Goal: Task Accomplishment & Management: Manage account settings

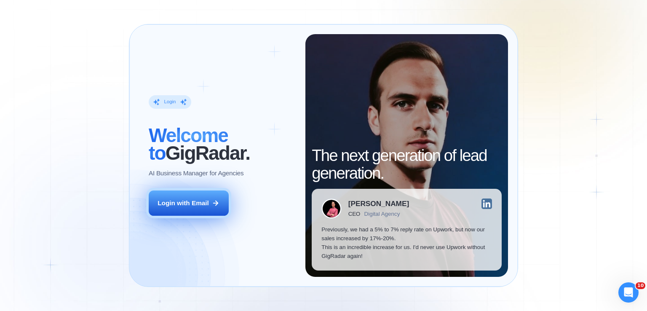
click at [201, 211] on button "Login with Email" at bounding box center [189, 202] width 80 height 25
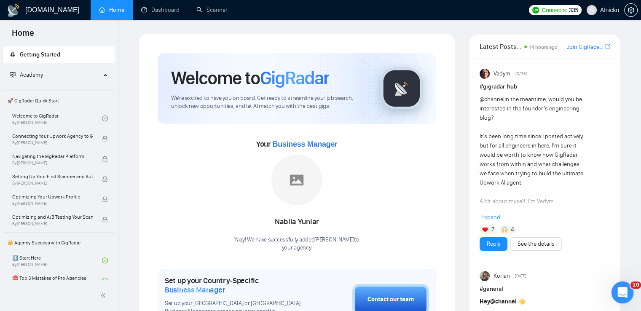
click at [627, 296] on div "Відкрити програму для спілкування Intercom" at bounding box center [621, 291] width 28 height 28
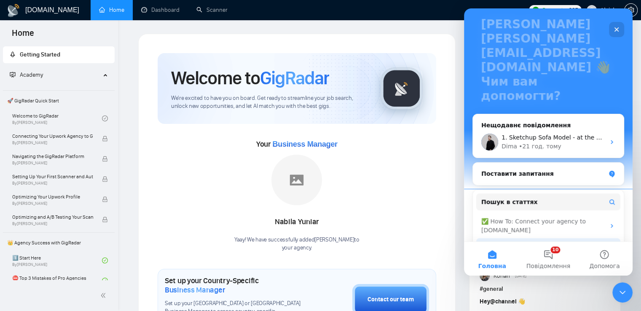
scroll to position [84, 0]
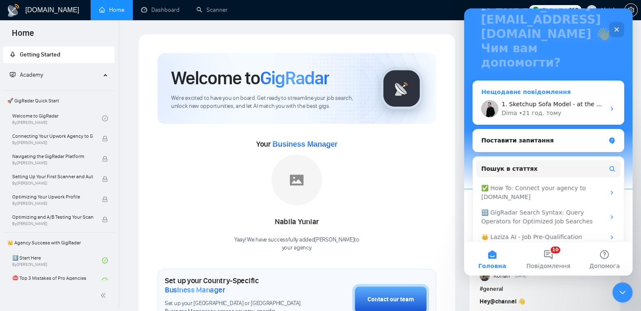
click at [568, 109] on div "Dima • 21 год. тому" at bounding box center [553, 113] width 104 height 9
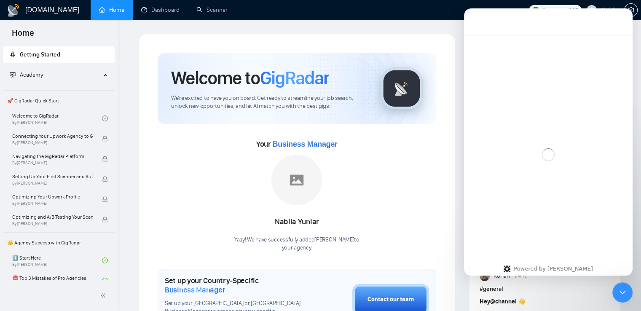
scroll to position [0, 0]
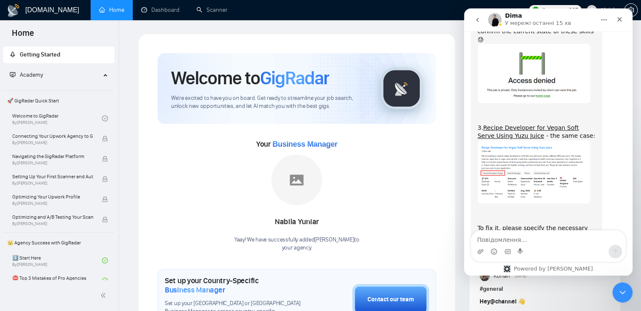
click at [566, 242] on textarea "Повідомлення..." at bounding box center [548, 237] width 154 height 14
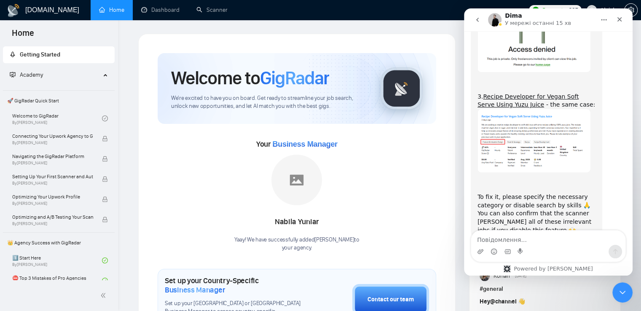
scroll to position [1063, 0]
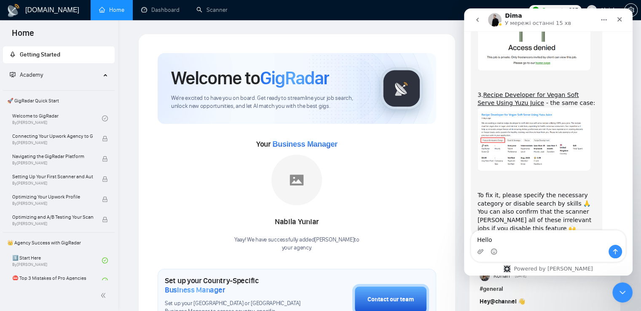
type textarea "Hello."
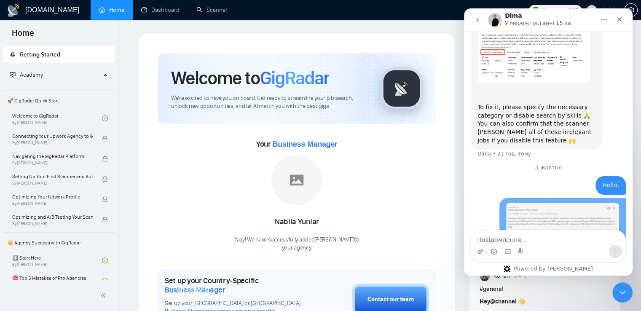
scroll to position [1152, 0]
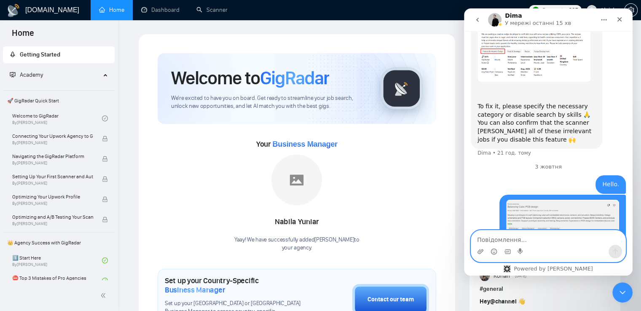
paste textarea "Hello. Why didn't we apply for this vacancy? It is relevant to us."
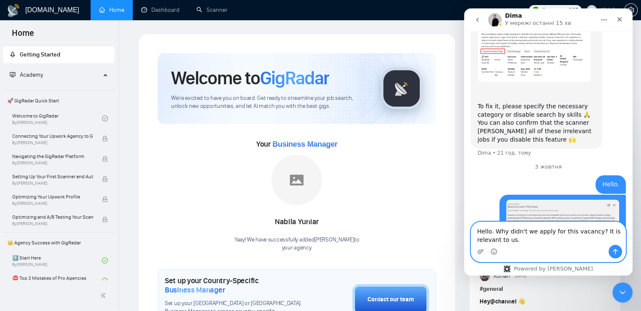
scroll to position [1160, 0]
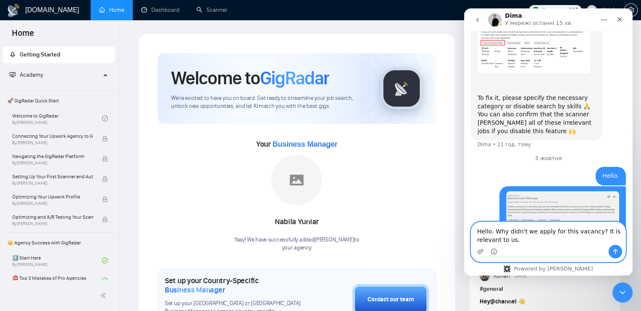
click at [487, 233] on textarea "Hello. Why didn't we apply for this vacancy? It is relevant to us." at bounding box center [548, 233] width 154 height 23
type textarea "Why didn't we apply for this vacancy? It is relevant to us."
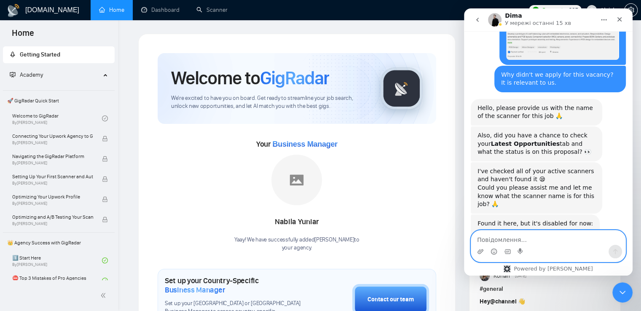
scroll to position [1370, 0]
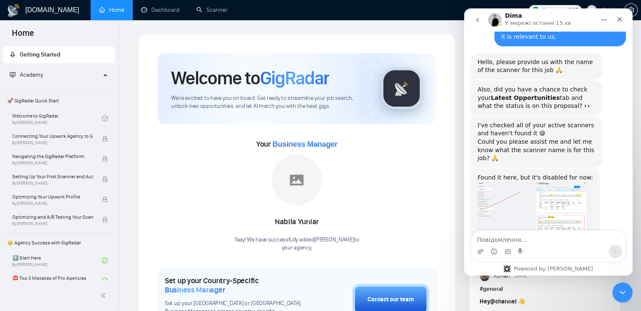
click at [520, 182] on img "Dima каже…" at bounding box center [533, 211] width 113 height 59
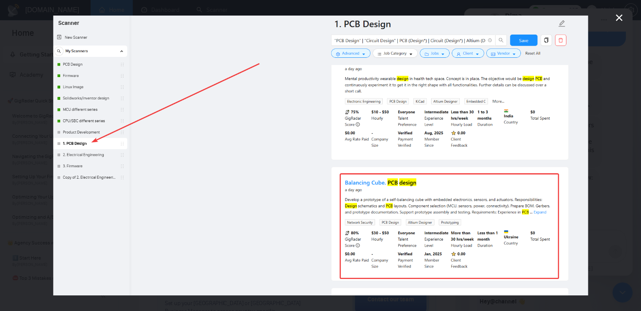
scroll to position [0, 0]
click at [622, 98] on div "Месенджер Intercom" at bounding box center [320, 155] width 641 height 311
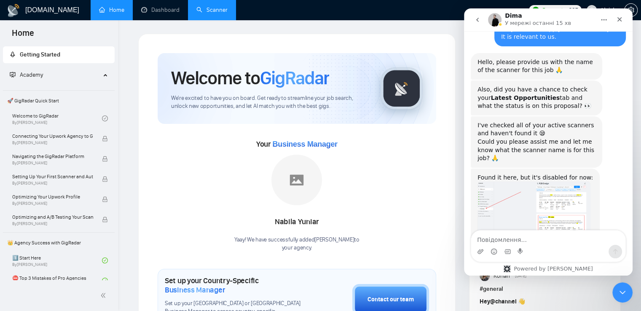
click at [200, 13] on link "Scanner" at bounding box center [211, 9] width 31 height 7
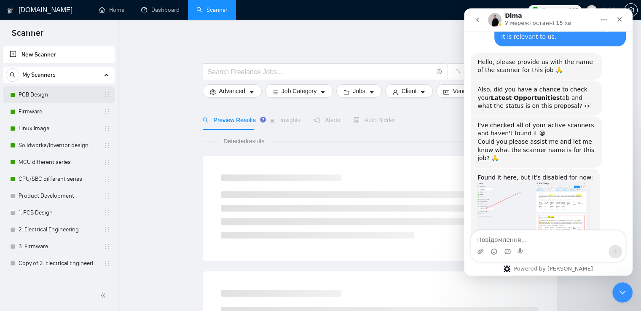
click at [41, 95] on link "PCB Design" at bounding box center [59, 94] width 80 height 17
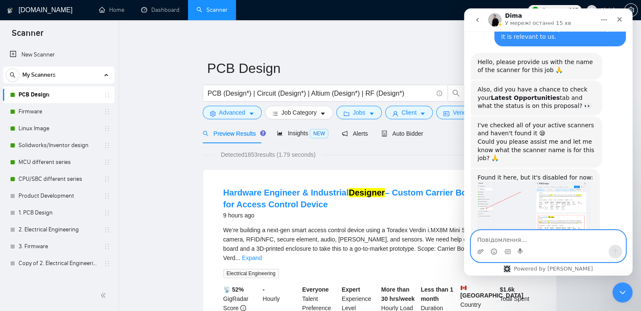
click at [517, 241] on textarea "Повідомлення..." at bounding box center [548, 237] width 154 height 14
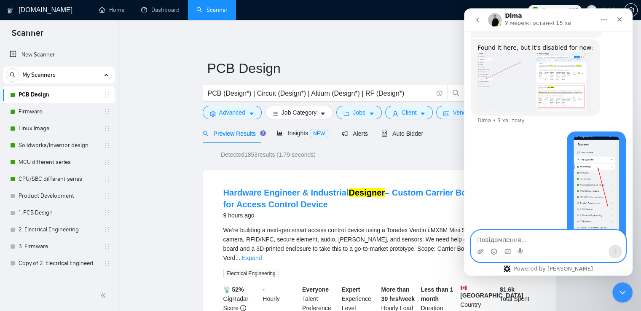
scroll to position [1458, 0]
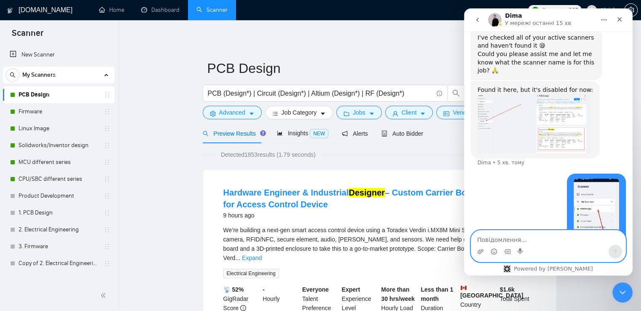
click at [522, 94] on img "Dima каже…" at bounding box center [533, 123] width 113 height 59
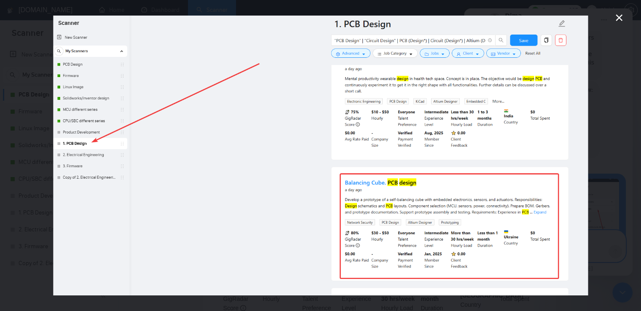
scroll to position [1500, 0]
click at [601, 74] on div "Месенджер Intercom" at bounding box center [320, 155] width 641 height 311
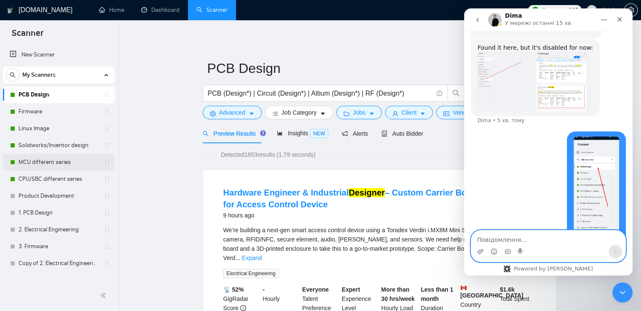
scroll to position [1488, 0]
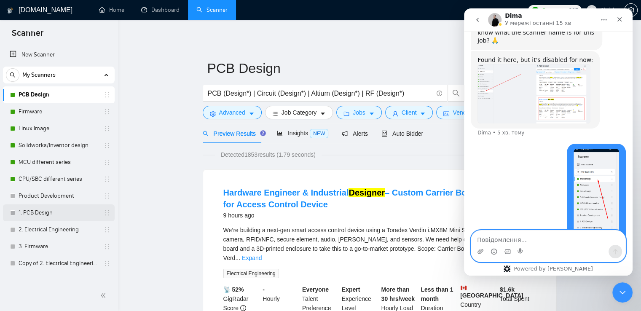
click at [37, 218] on link "1. PCB Design" at bounding box center [59, 212] width 80 height 17
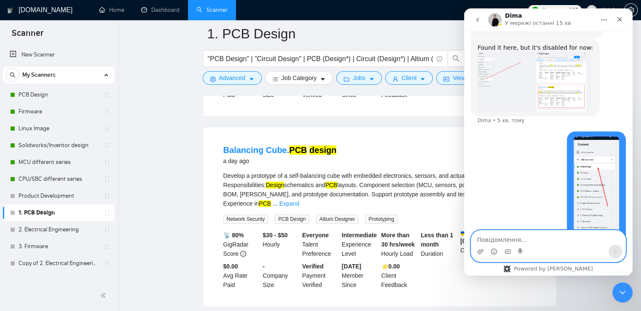
scroll to position [421, 0]
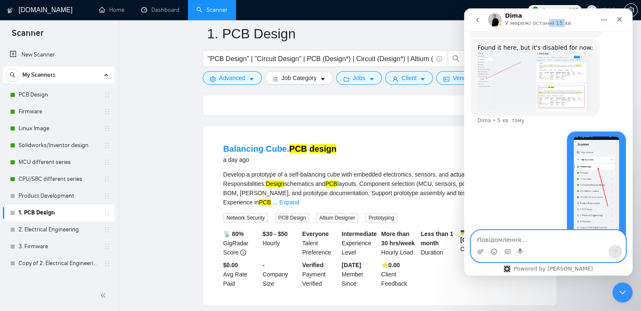
drag, startPoint x: 543, startPoint y: 13, endPoint x: 557, endPoint y: 9, distance: 14.1
click at [557, 9] on nav "Dima У мережі останні 15 хв" at bounding box center [548, 19] width 168 height 23
click at [37, 94] on link "PCB Design" at bounding box center [59, 94] width 80 height 17
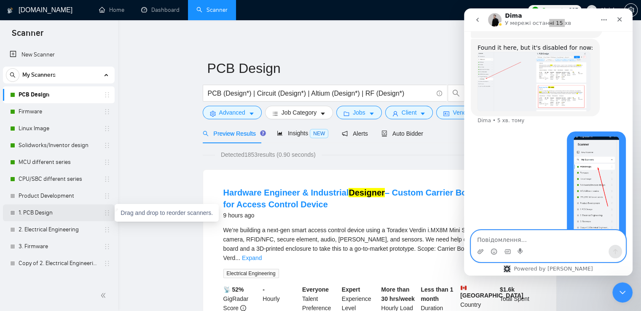
click at [108, 214] on icon "holder" at bounding box center [107, 212] width 4 height 5
drag, startPoint x: 52, startPoint y: 216, endPoint x: 139, endPoint y: 235, distance: 89.6
click at [69, 226] on link "2. Electrical Engineering" at bounding box center [59, 229] width 80 height 17
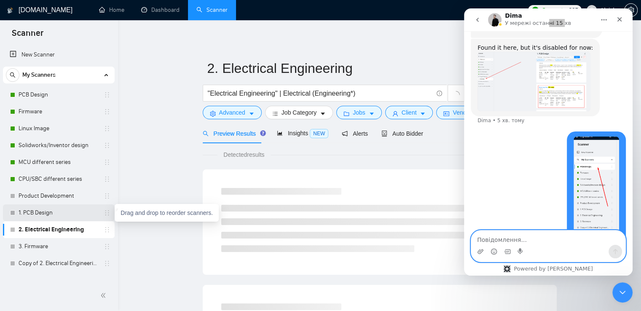
click at [109, 212] on icon "holder" at bounding box center [107, 212] width 7 height 7
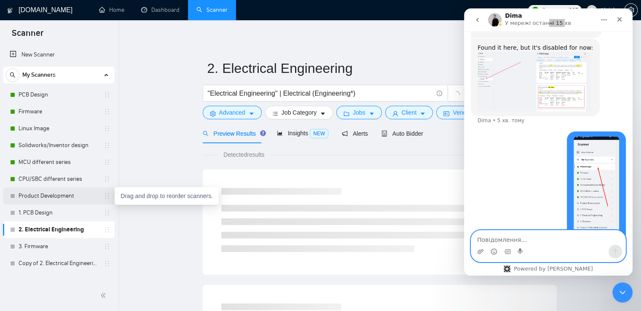
click at [106, 197] on icon "holder" at bounding box center [107, 195] width 7 height 7
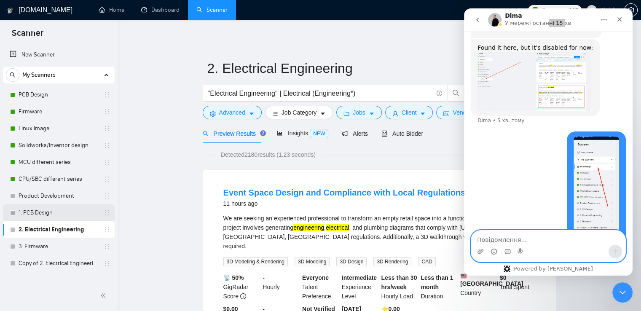
click at [110, 218] on div "1. PCB Design" at bounding box center [59, 212] width 112 height 17
click at [109, 214] on icon "holder" at bounding box center [107, 212] width 7 height 7
click at [123, 214] on div "Drag and drop to reorder scanners." at bounding box center [167, 213] width 104 height 18
click at [59, 207] on link "1. PCB Design" at bounding box center [59, 212] width 80 height 17
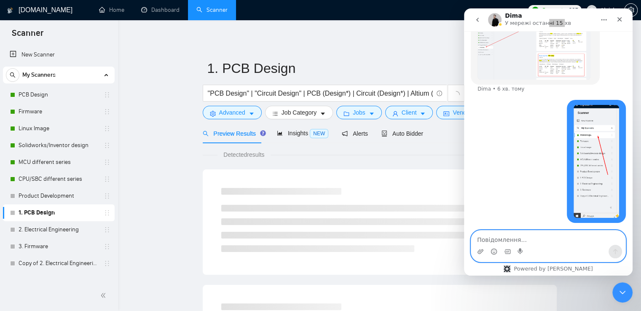
scroll to position [1533, 0]
click at [619, 19] on icon "Закрити" at bounding box center [619, 19] width 5 height 5
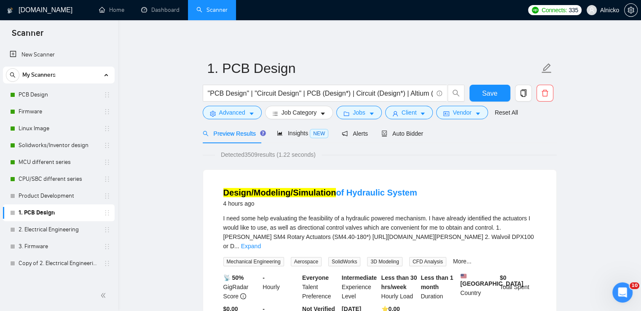
scroll to position [0, 0]
click at [544, 93] on icon "delete" at bounding box center [545, 93] width 8 height 8
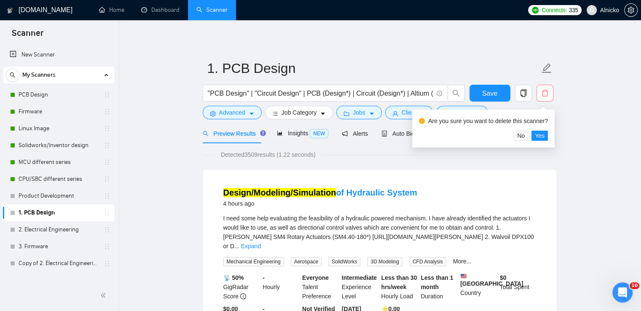
scroll to position [1532, 0]
click at [544, 137] on button "Yes" at bounding box center [539, 136] width 16 height 10
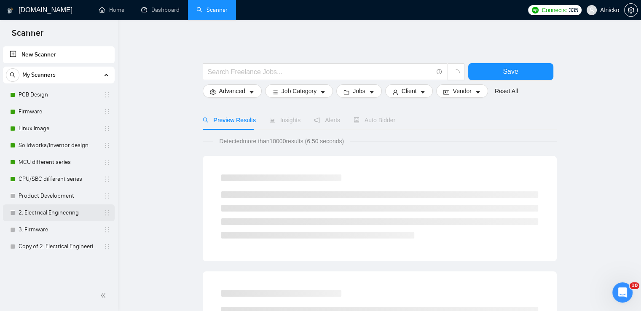
click at [105, 215] on icon "holder" at bounding box center [107, 212] width 7 height 7
click at [98, 214] on link "2. Electrical Engineering" at bounding box center [59, 212] width 80 height 17
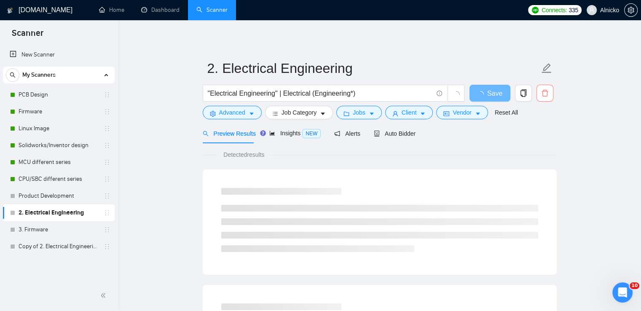
click at [548, 93] on span "delete" at bounding box center [545, 93] width 16 height 8
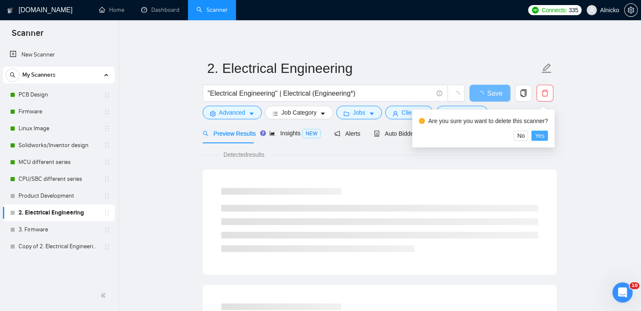
click at [542, 135] on span "Yes" at bounding box center [539, 135] width 10 height 9
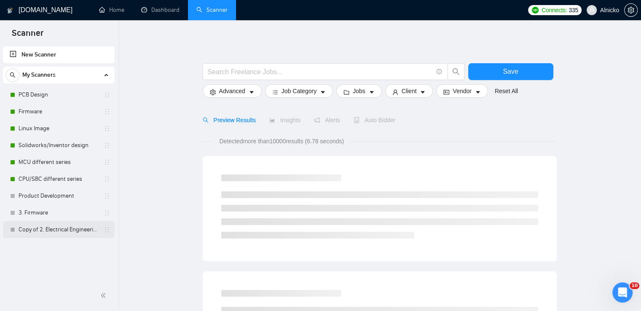
click at [108, 227] on icon "holder" at bounding box center [107, 229] width 7 height 7
click at [94, 231] on link "Copy of 2. Electrical Engineering" at bounding box center [59, 229] width 80 height 17
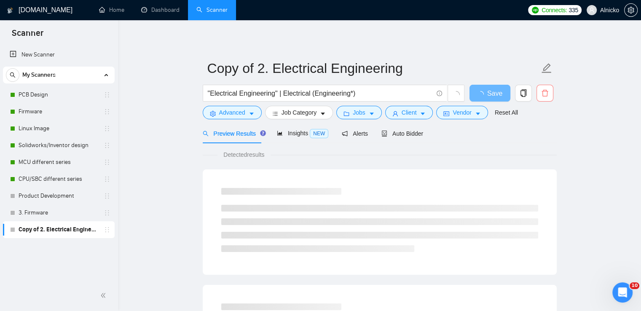
click at [541, 90] on icon "delete" at bounding box center [545, 93] width 8 height 8
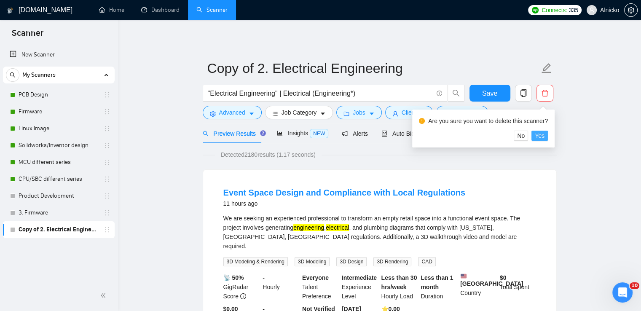
click at [537, 136] on span "Yes" at bounding box center [539, 135] width 10 height 9
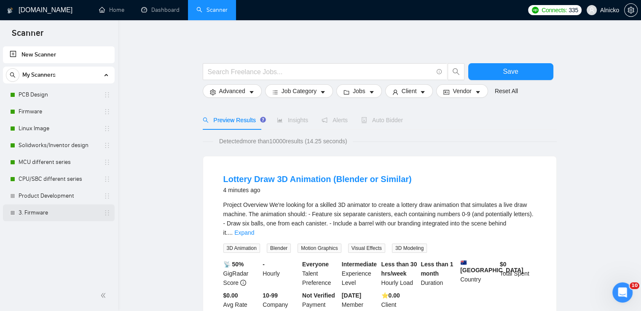
click at [69, 208] on link "3. Firmware" at bounding box center [59, 212] width 80 height 17
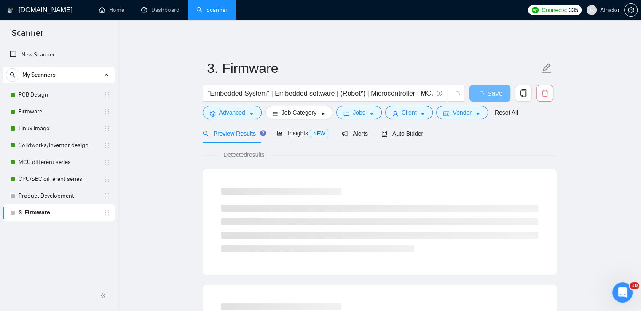
click at [539, 93] on span "delete" at bounding box center [545, 93] width 16 height 8
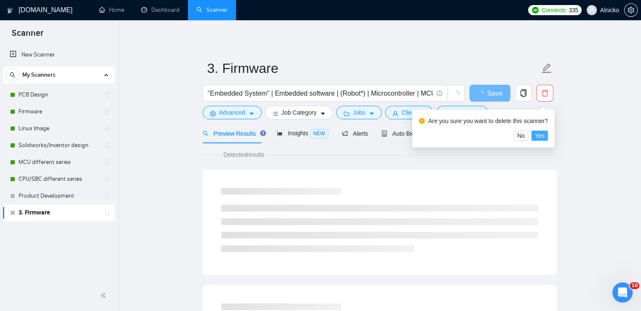
click at [537, 133] on span "Yes" at bounding box center [539, 135] width 10 height 9
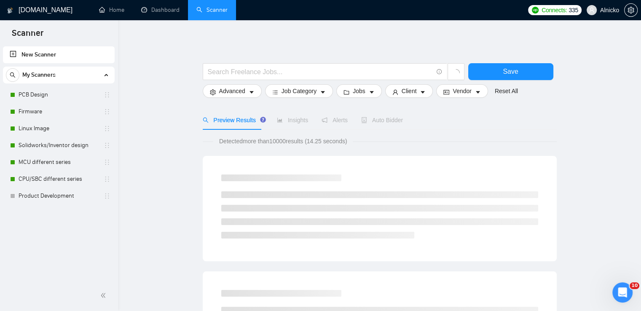
scroll to position [1500, 0]
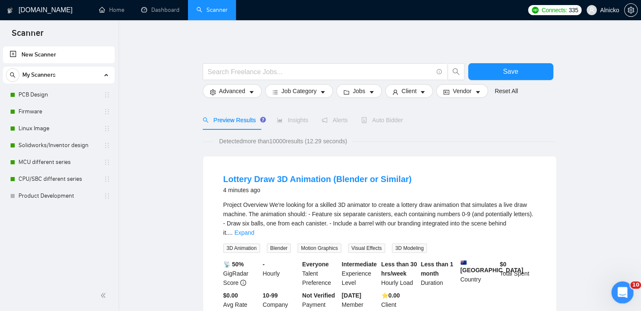
click at [618, 290] on icon "Відкрити програму для спілкування Intercom" at bounding box center [621, 291] width 14 height 14
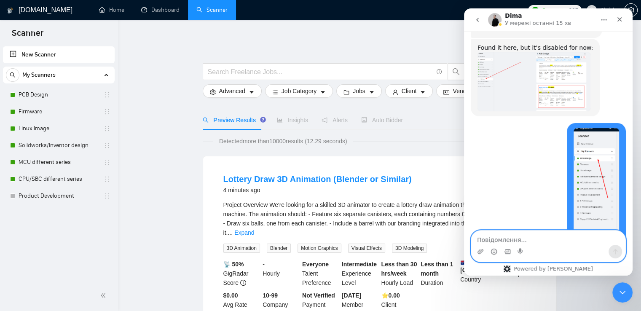
scroll to position [1575, 0]
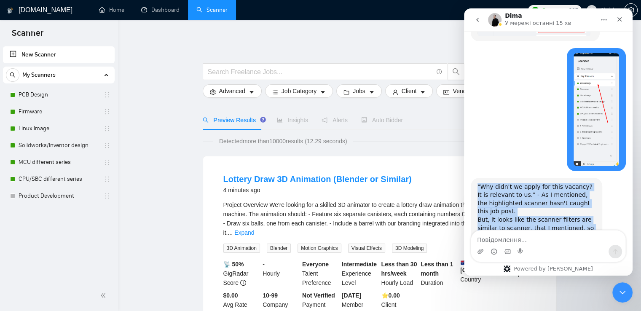
drag, startPoint x: 564, startPoint y: 206, endPoint x: 474, endPoint y: 152, distance: 105.0
click at [474, 178] on div ""Why didn't we apply for this vacancy? It is relevant to us." - As I mentioned,…" at bounding box center [535, 216] width 131 height 76
copy div ""Why didn't we apply for this vacancy? It is relevant to us." - As I mentioned,…"
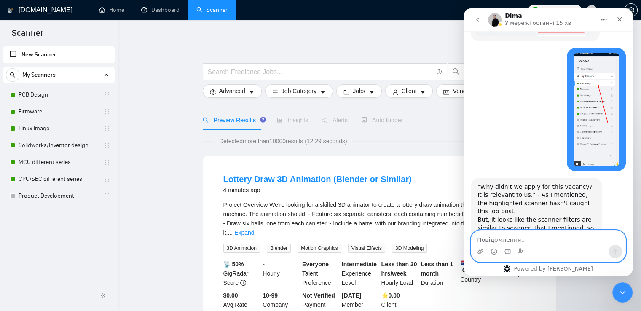
click at [510, 242] on textarea "Повідомлення..." at bounding box center [548, 237] width 154 height 14
paste textarea "I will wait for your reply. I applied for this vacancy manually. It turns out I…"
type textarea "I will wait for your reply. I applied for this vacancy manually. It turns out I…"
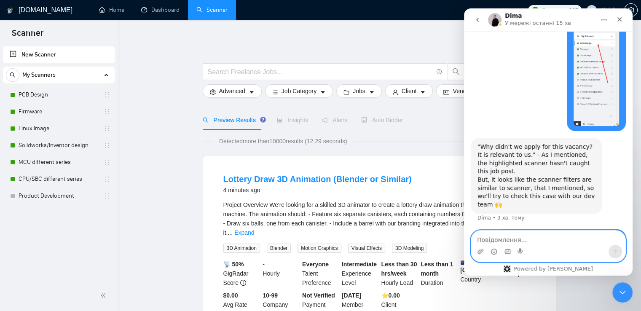
scroll to position [1616, 0]
